Goal: Task Accomplishment & Management: Manage account settings

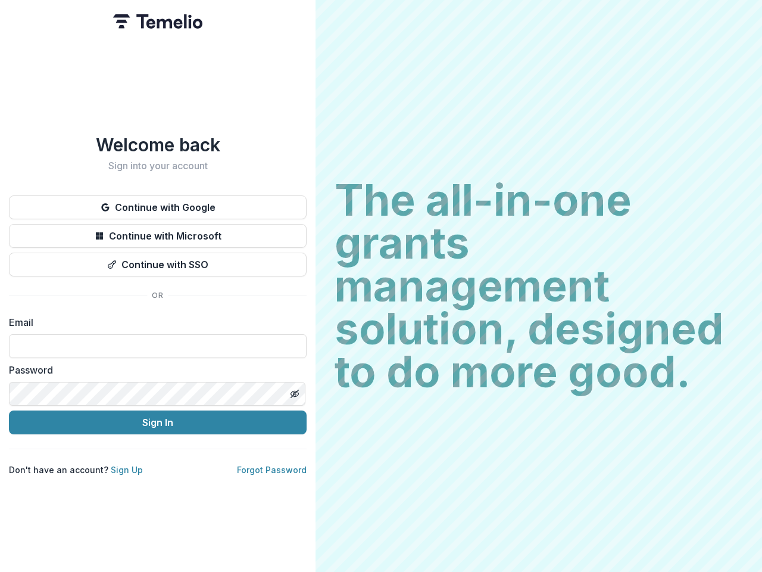
click at [381, 286] on h2 "The all-in-one grants management solution, designed to do more good." at bounding box center [539, 286] width 409 height 214
click at [158, 202] on button "Continue with Google" at bounding box center [158, 207] width 298 height 24
click at [158, 231] on button "Continue with Microsoft" at bounding box center [158, 236] width 298 height 24
click at [158, 260] on button "Continue with SSO" at bounding box center [158, 264] width 298 height 24
click at [294, 389] on div "Welcome back Sign into your account Continue with Google Continue with Microsof…" at bounding box center [158, 286] width 316 height 572
